Goal: Task Accomplishment & Management: Use online tool/utility

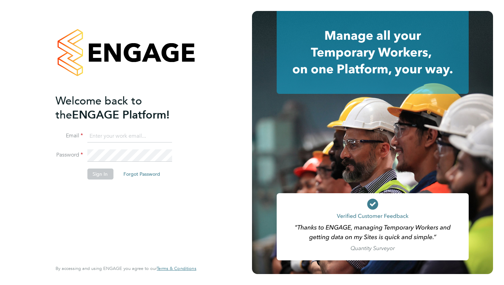
click at [95, 137] on input at bounding box center [129, 136] width 85 height 12
type input "gus.hinestrosa@comparethemarket.com"
click at [100, 177] on button "Sign In" at bounding box center [100, 174] width 26 height 11
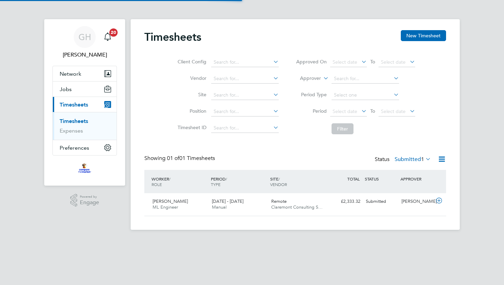
scroll to position [17, 59]
click at [439, 201] on icon at bounding box center [438, 200] width 9 height 5
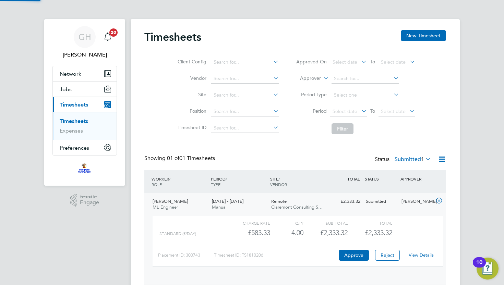
scroll to position [12, 67]
click at [354, 257] on button "Approve" at bounding box center [354, 255] width 30 height 11
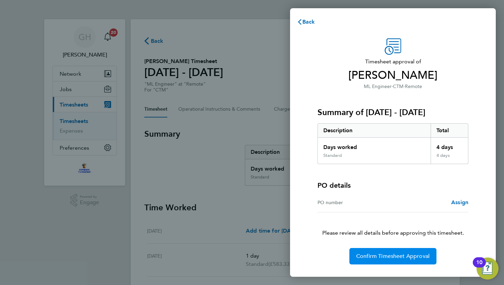
click at [372, 257] on span "Confirm Timesheet Approval" at bounding box center [392, 256] width 73 height 7
